Goal: Task Accomplishment & Management: Use online tool/utility

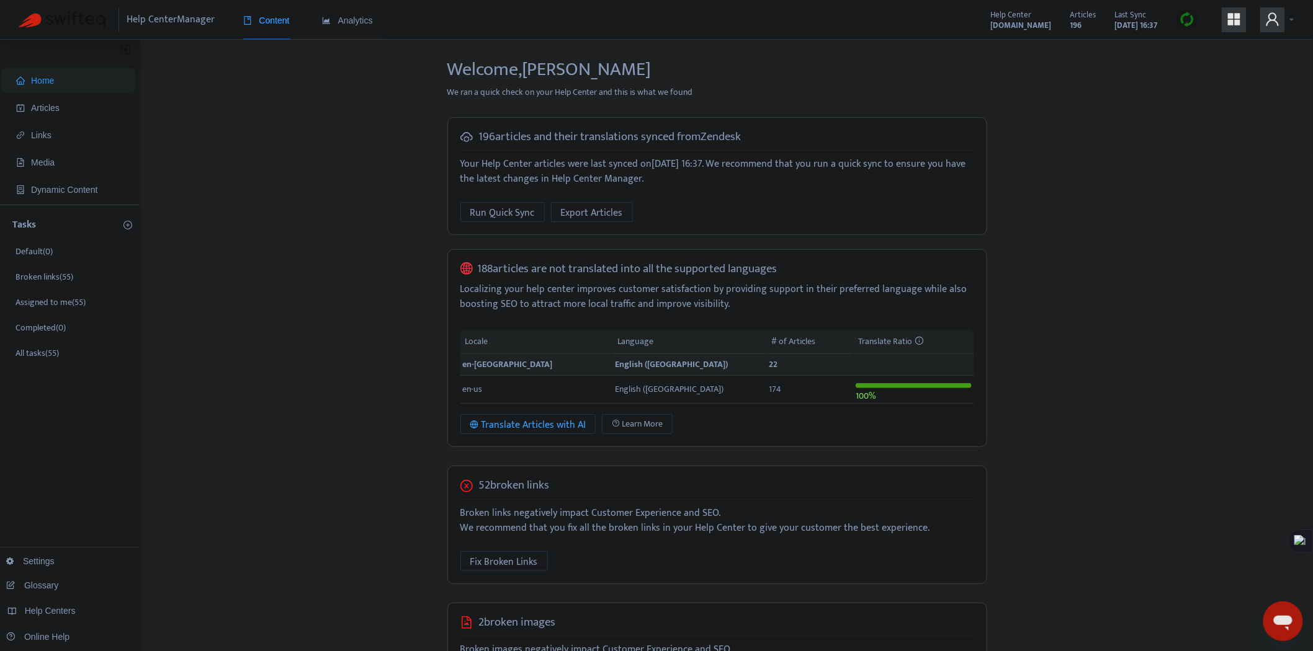
click at [1190, 20] on icon "user" at bounding box center [1272, 18] width 12 height 13
click at [1190, 117] on span "Help Centers" at bounding box center [1202, 124] width 46 height 14
click at [1037, 114] on link "[DOMAIN_NAME]" at bounding box center [999, 119] width 76 height 14
click at [1190, 22] on div at bounding box center [1187, 20] width 22 height 22
click at [1190, 65] on link "Full Sync" at bounding box center [1209, 65] width 45 height 14
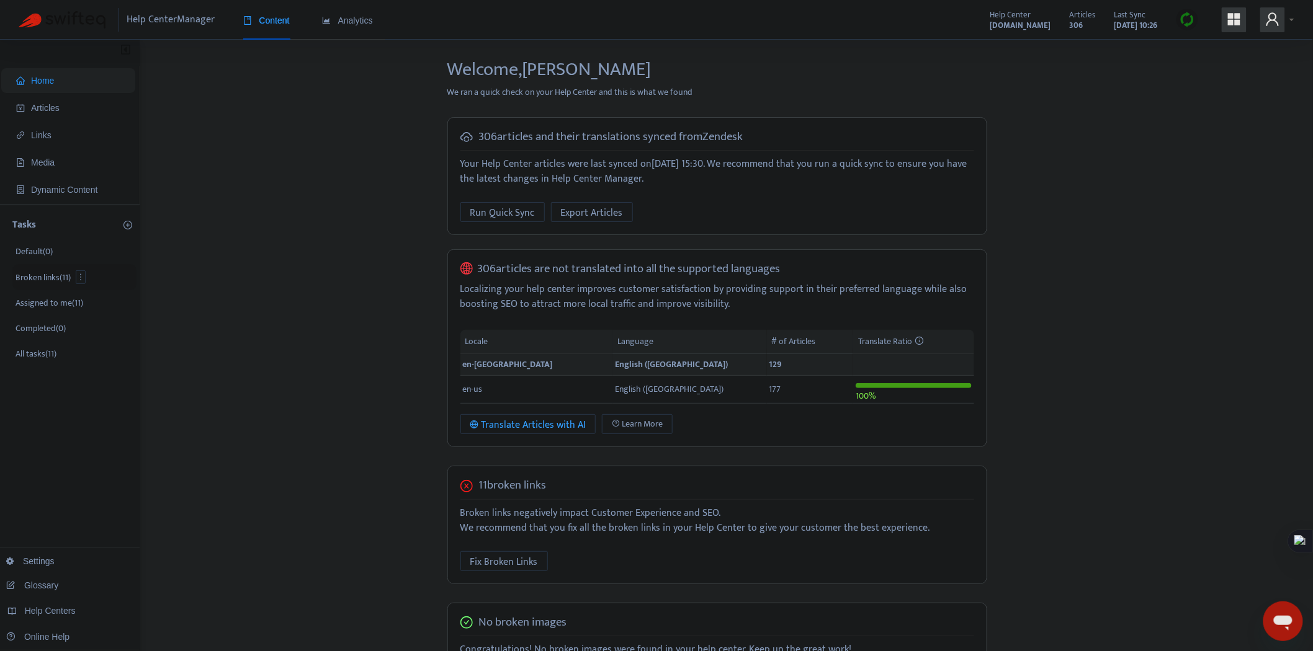
click at [53, 271] on p "Broken links ( 11 )" at bounding box center [43, 277] width 55 height 13
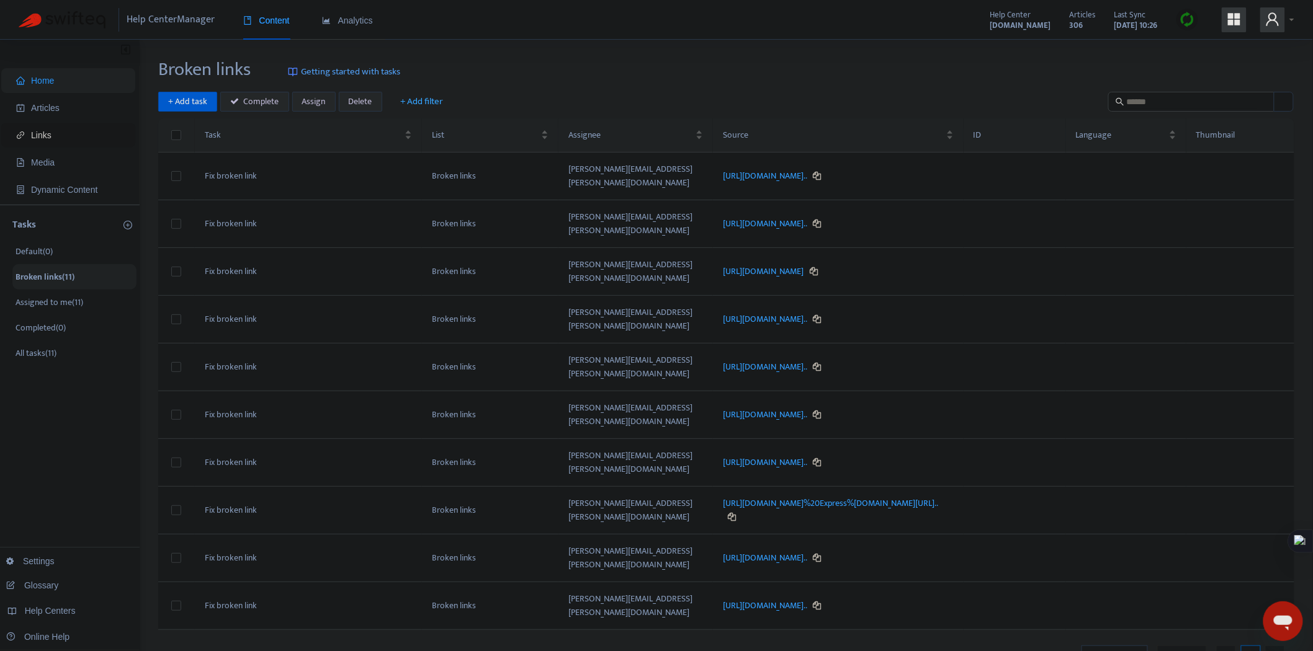
click at [41, 132] on span "Links" at bounding box center [41, 135] width 20 height 10
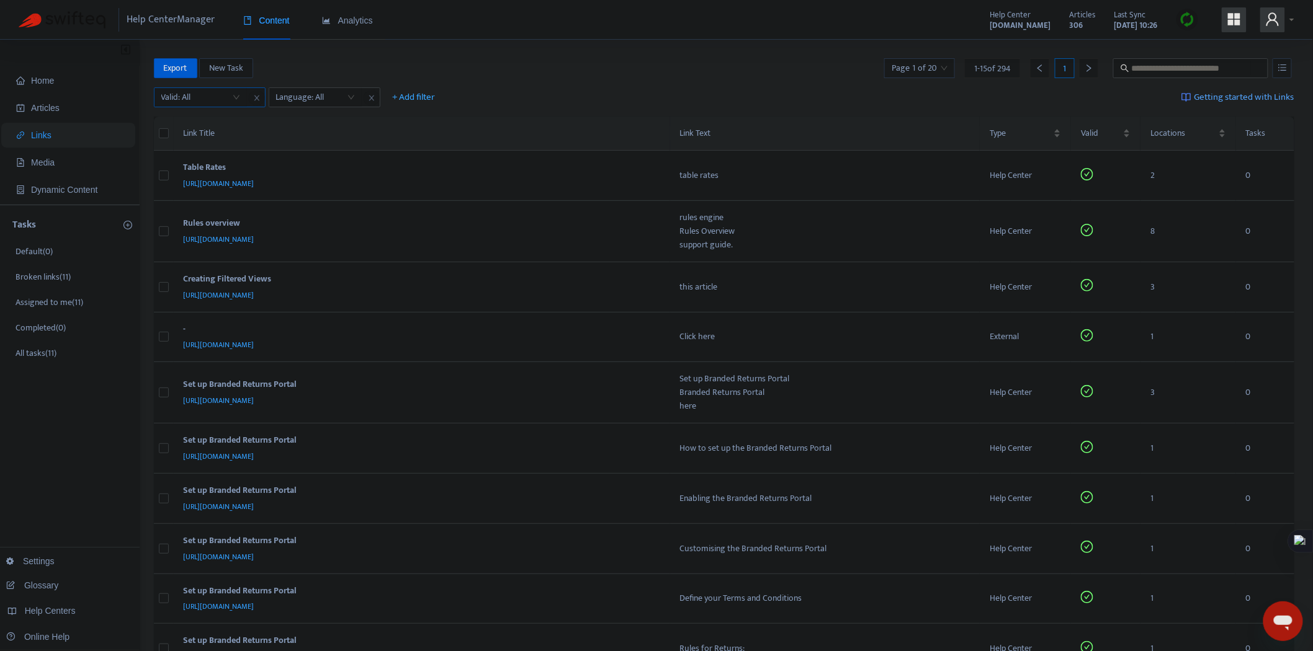
click at [202, 97] on input "search" at bounding box center [200, 97] width 79 height 19
click at [184, 164] on div "No" at bounding box center [272, 161] width 216 height 14
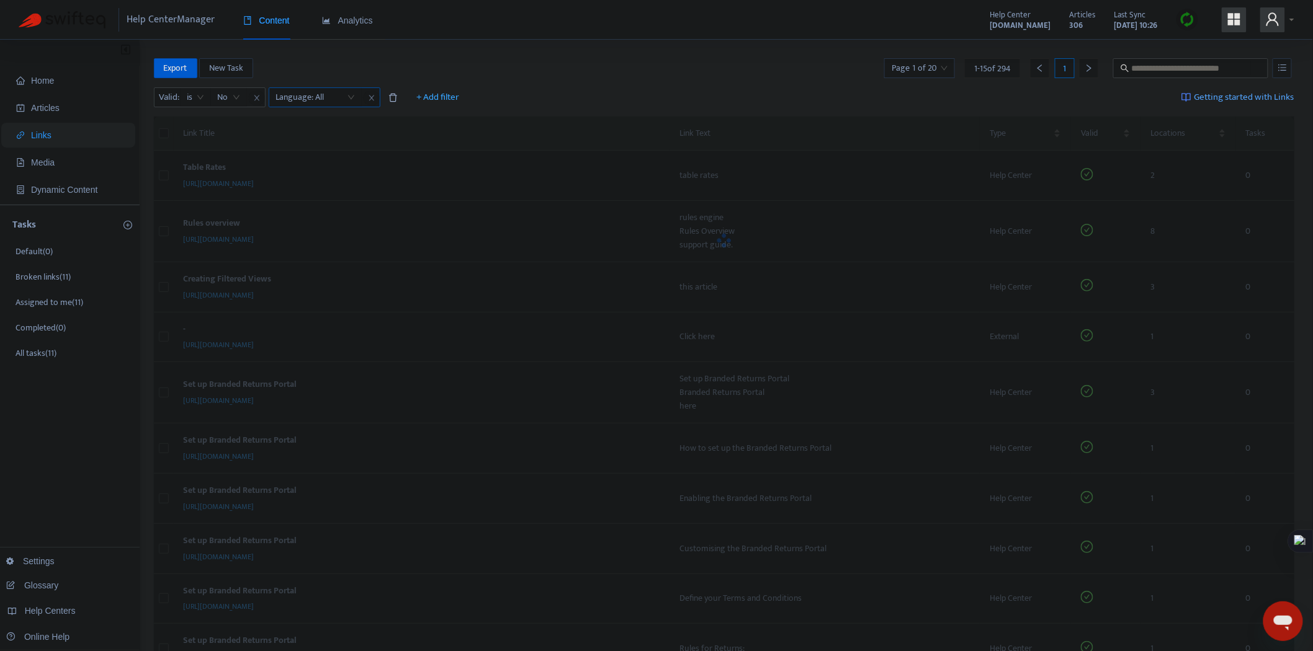
click at [295, 94] on div at bounding box center [309, 97] width 75 height 15
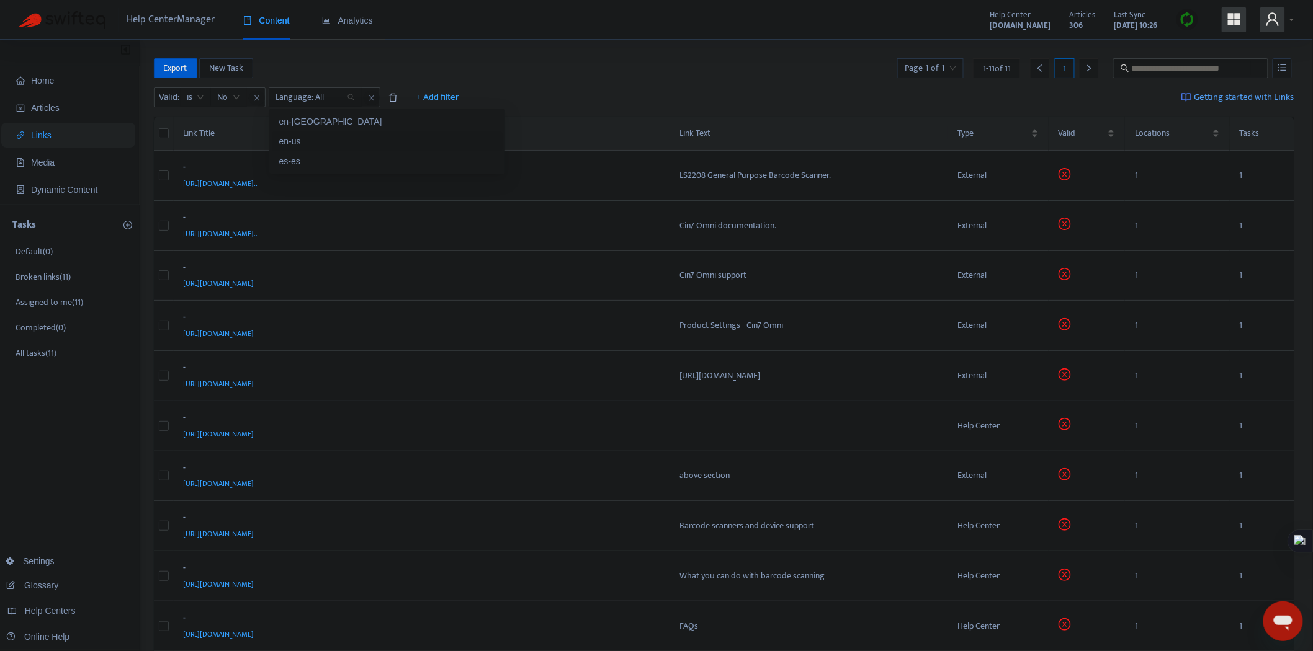
click at [308, 138] on div "en-us" at bounding box center [387, 142] width 216 height 14
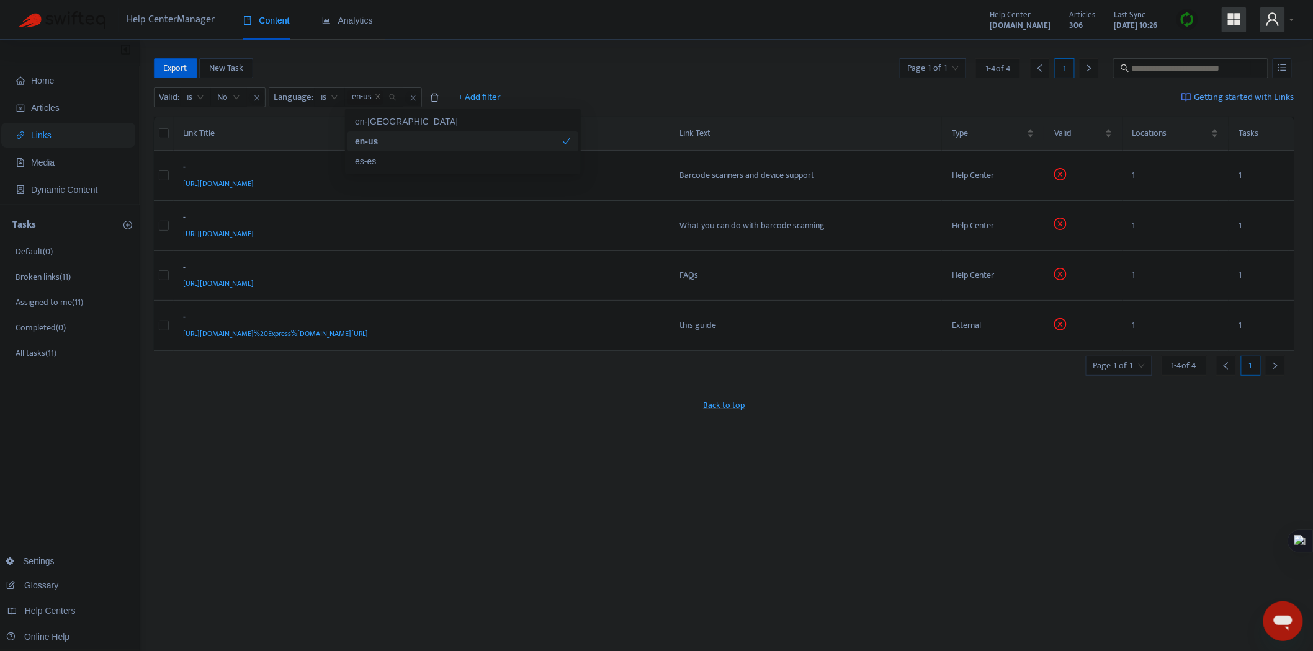
click at [486, 430] on div "Export New Task Page 1 of 1 1 - 4 of 4 1 Valid : is No Language : is en-us + Ad…" at bounding box center [724, 421] width 1141 height 726
click at [602, 228] on div "[URL][DOMAIN_NAME]" at bounding box center [420, 234] width 472 height 14
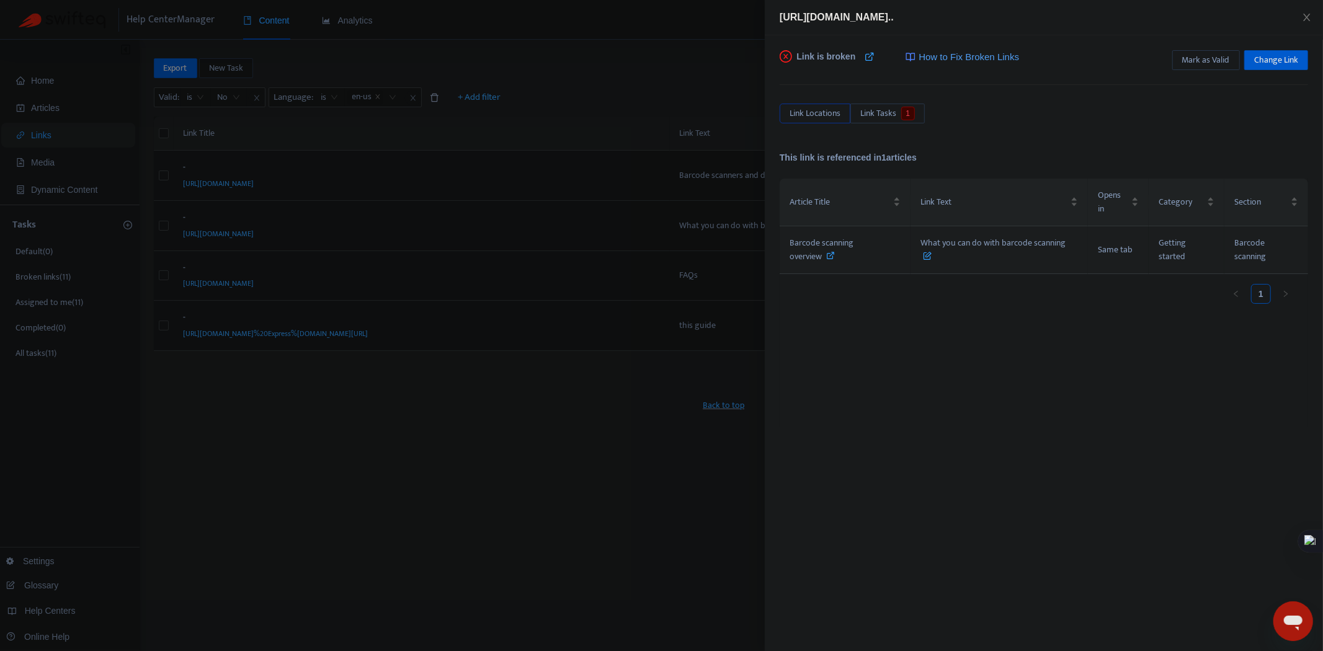
click at [829, 254] on icon at bounding box center [831, 255] width 9 height 9
click at [1190, 54] on span "Change Link" at bounding box center [1276, 60] width 44 height 14
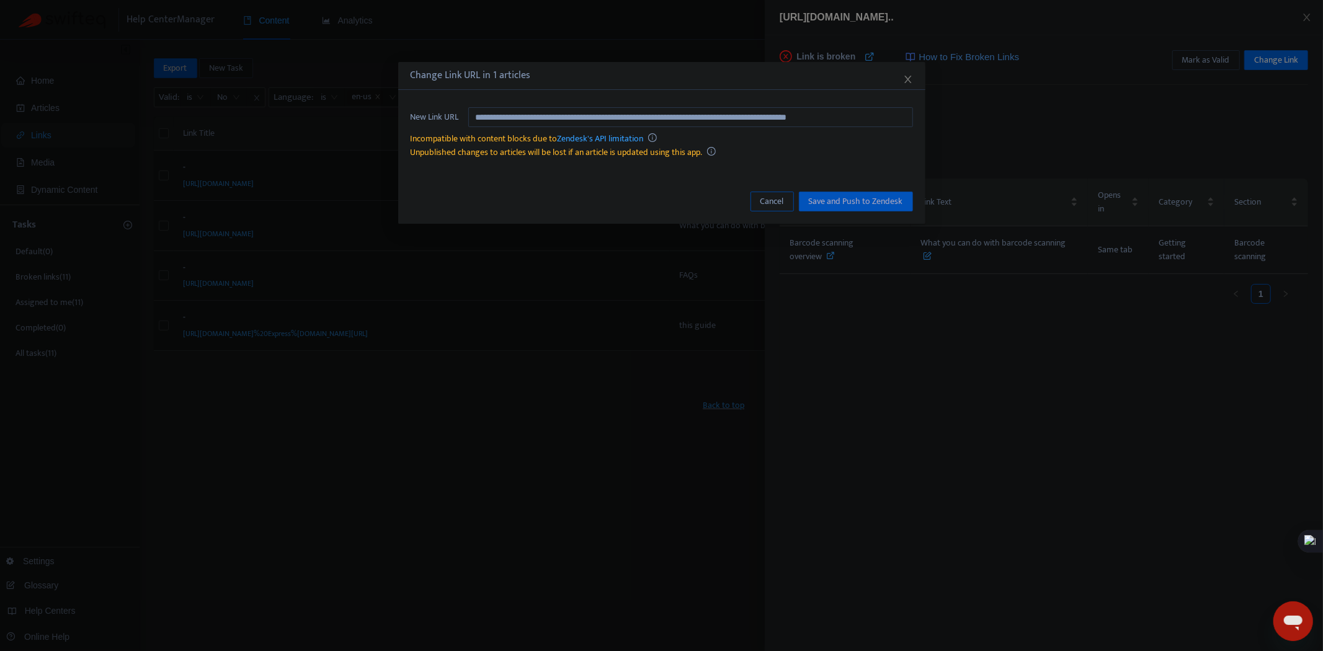
click at [779, 196] on span "Cancel" at bounding box center [772, 202] width 24 height 14
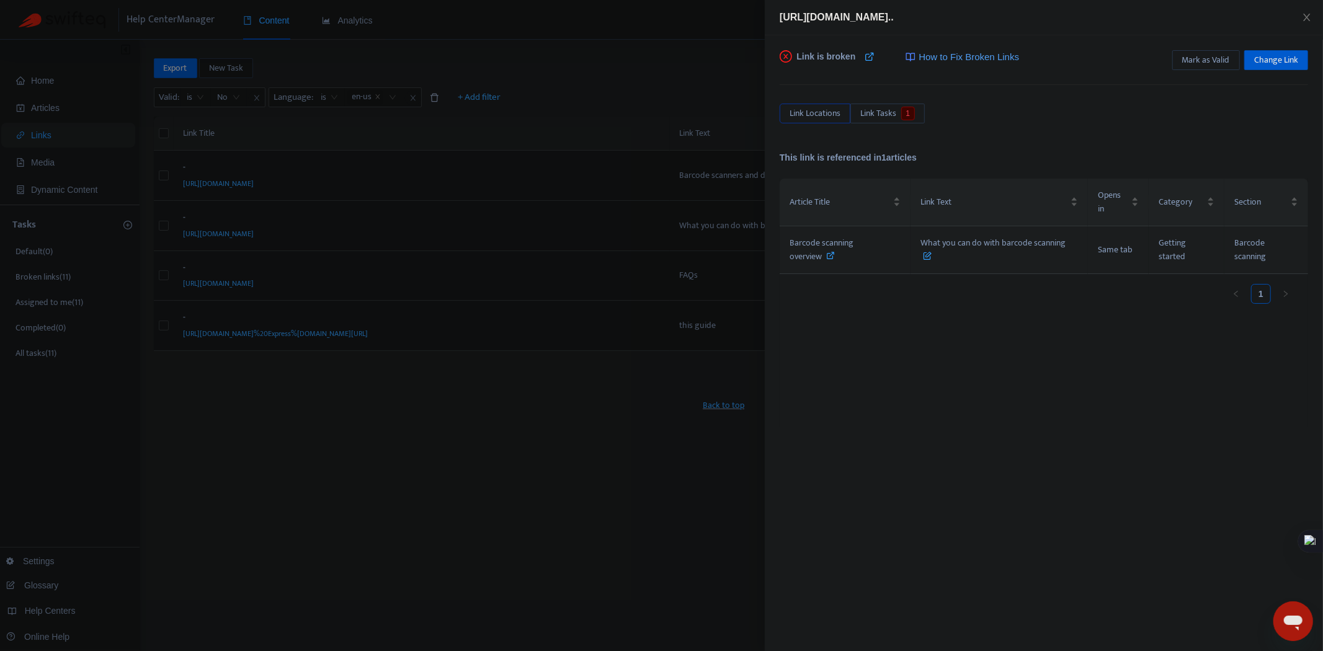
click at [832, 254] on icon at bounding box center [831, 255] width 9 height 9
click at [667, 290] on div at bounding box center [661, 325] width 1323 height 651
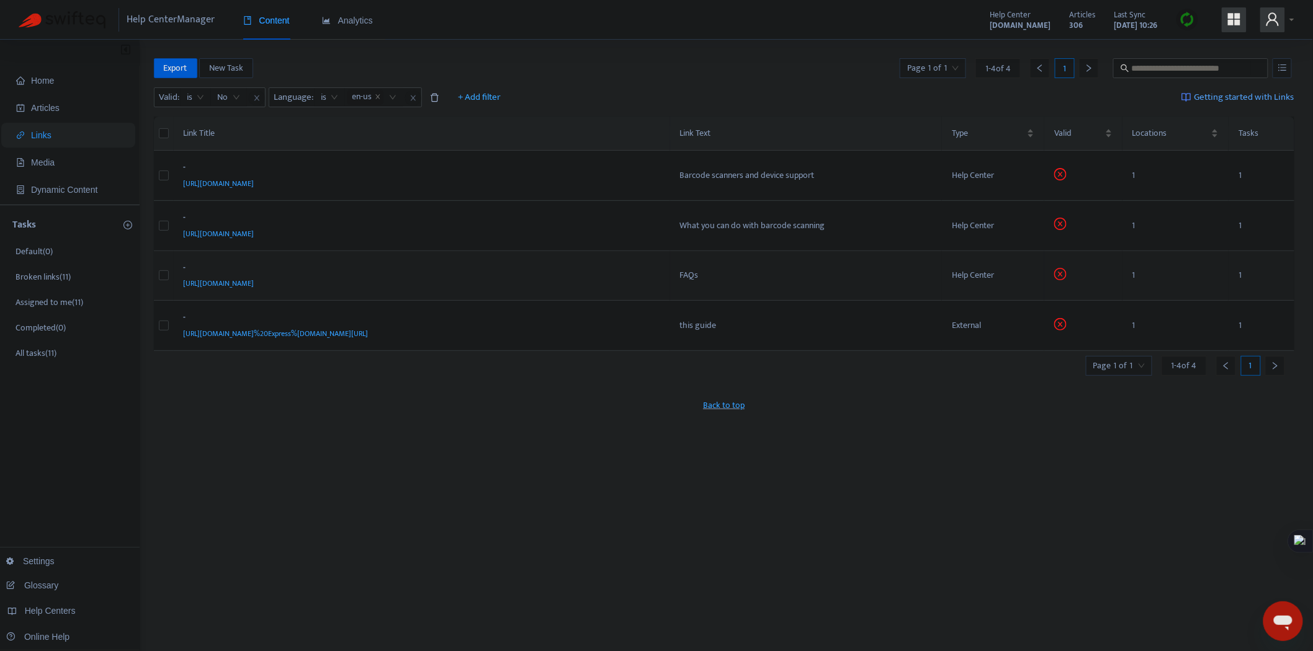
click at [609, 280] on div "[URL][DOMAIN_NAME]" at bounding box center [420, 284] width 472 height 14
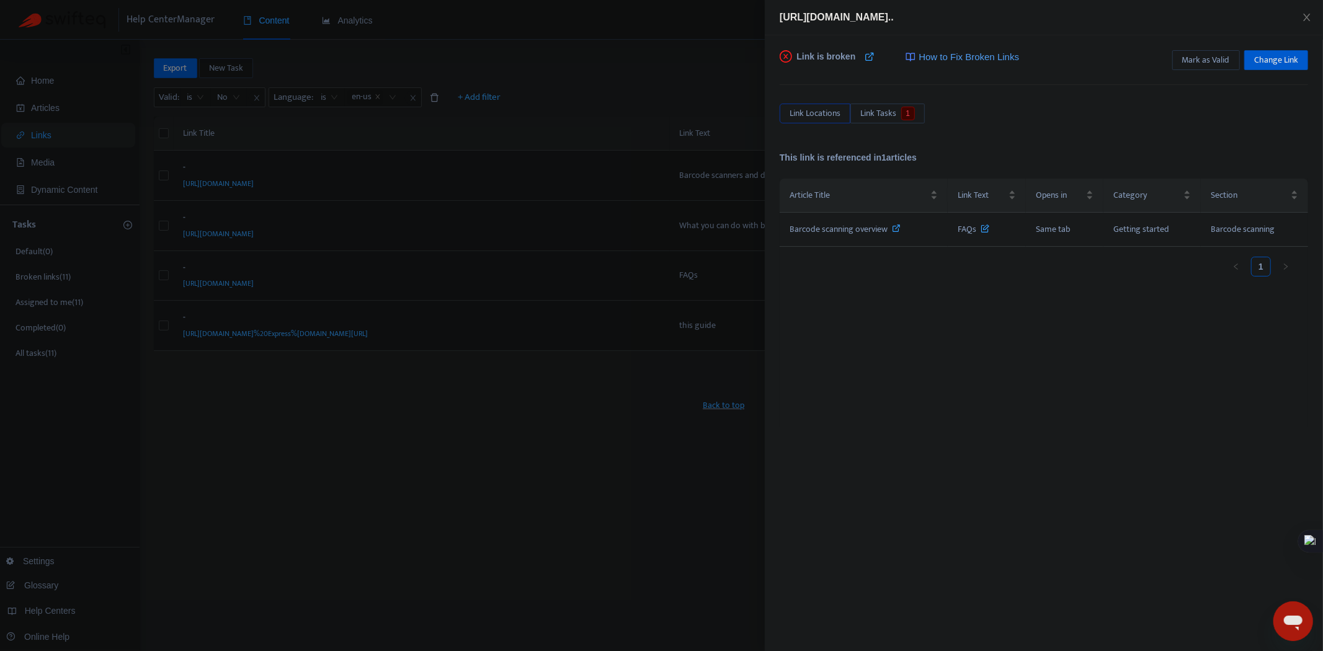
click at [518, 336] on div at bounding box center [661, 325] width 1323 height 651
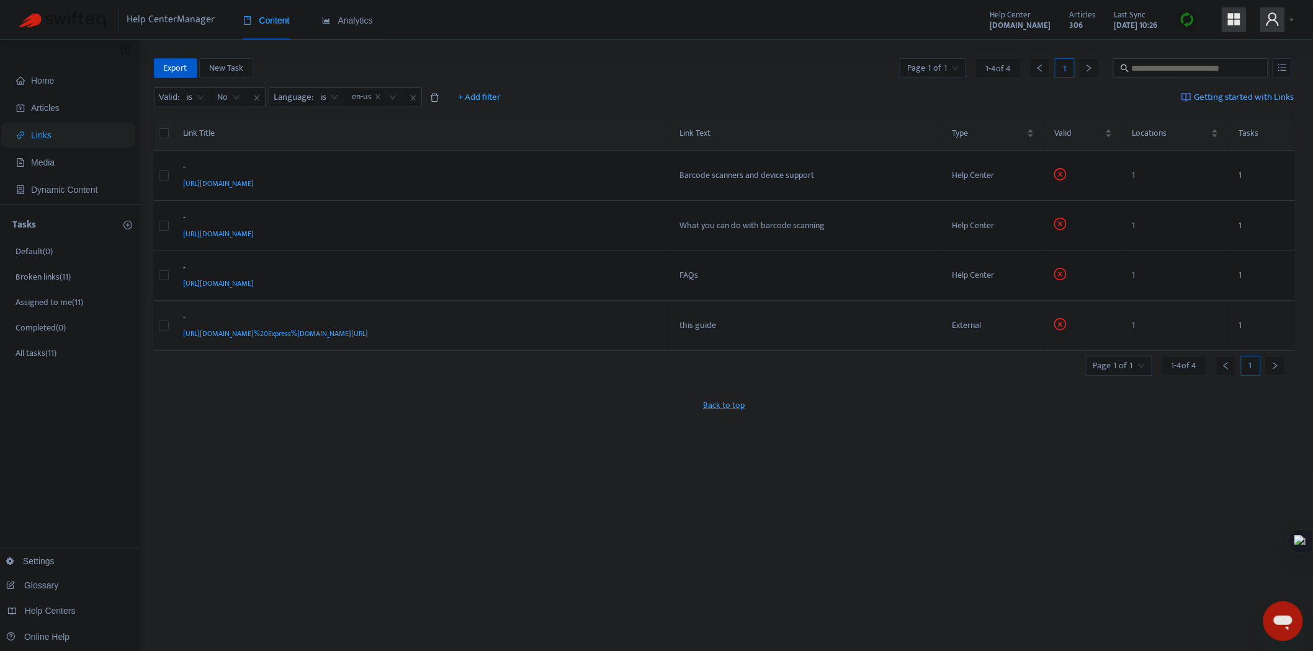
click at [510, 343] on td "- [URL][DOMAIN_NAME]%20Express%[DOMAIN_NAME][URL]" at bounding box center [422, 326] width 496 height 50
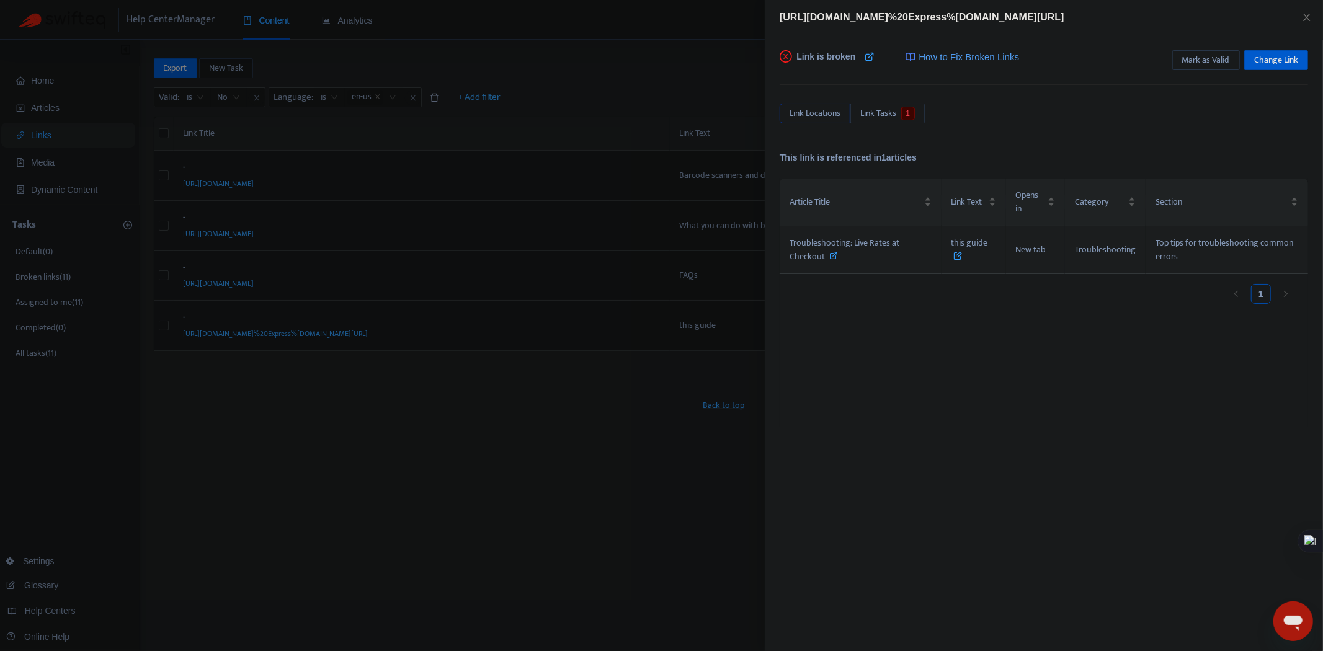
click at [835, 254] on icon at bounding box center [834, 255] width 9 height 9
click at [478, 464] on div at bounding box center [661, 325] width 1323 height 651
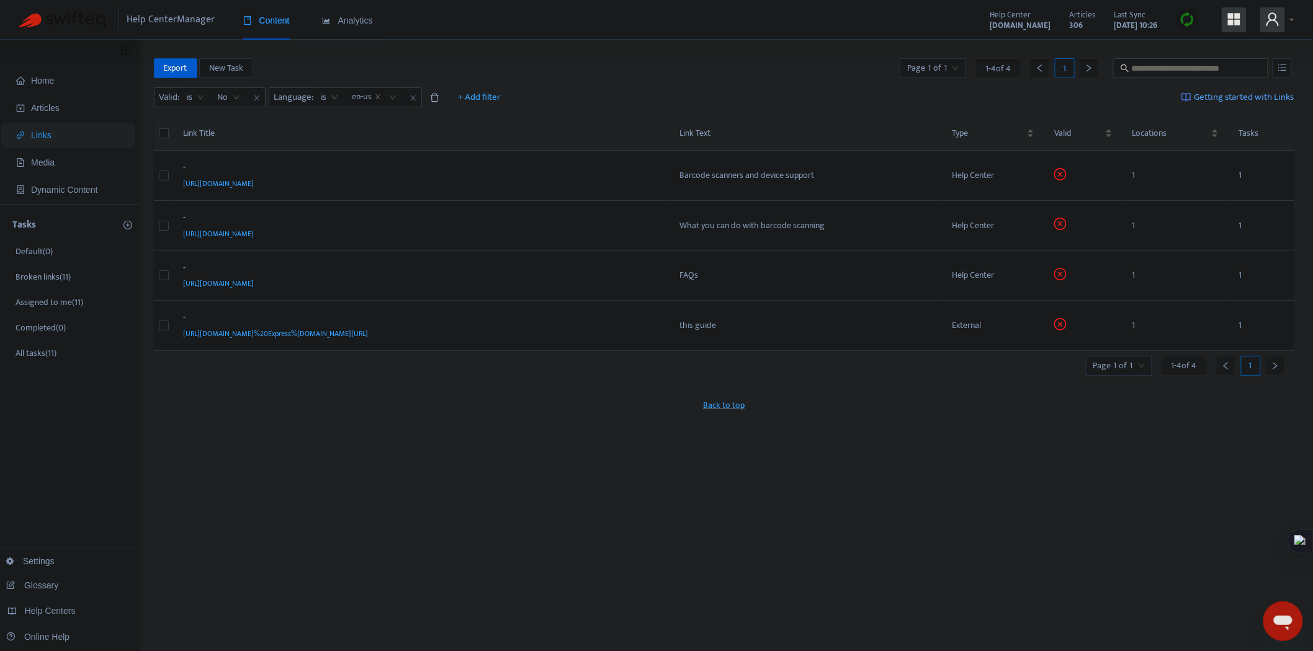
click at [1187, 19] on img at bounding box center [1187, 20] width 16 height 16
click at [1190, 66] on link "Full Sync" at bounding box center [1209, 65] width 45 height 14
